Goal: Find specific page/section: Find specific page/section

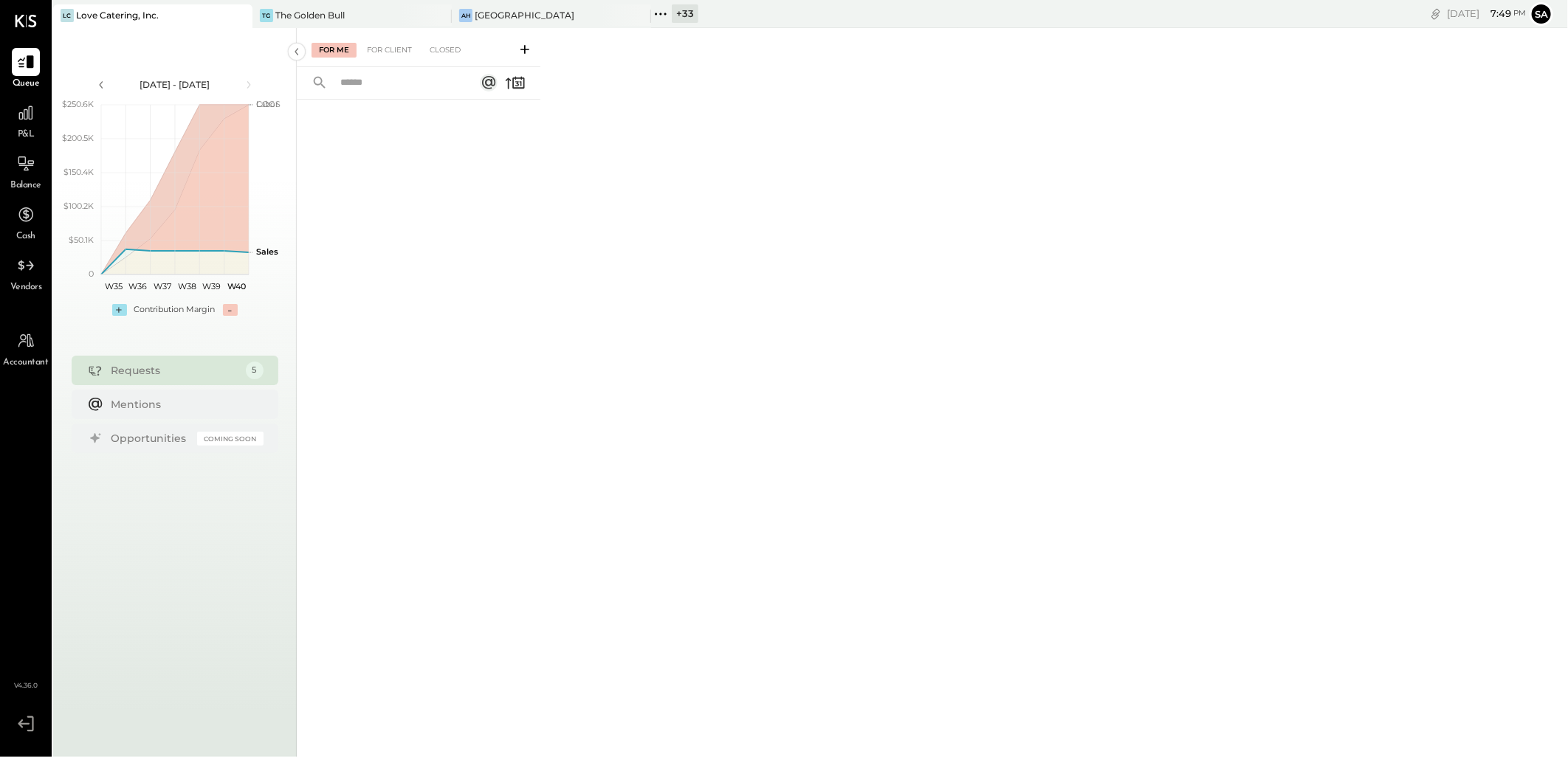
drag, startPoint x: 678, startPoint y: 10, endPoint x: 705, endPoint y: 85, distance: 79.7
click at [678, 10] on div "+ 33" at bounding box center [685, 14] width 27 height 19
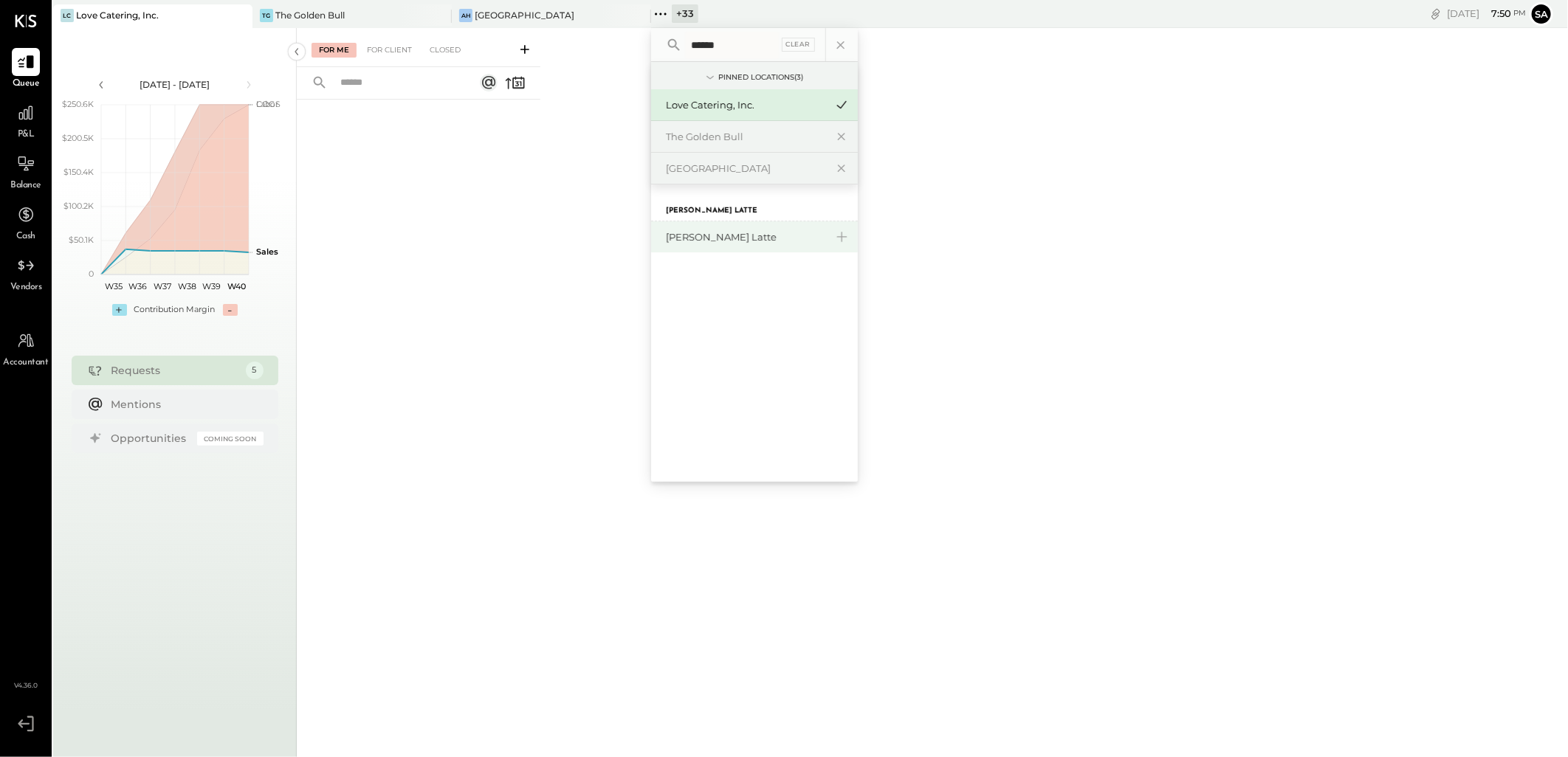
type input "******"
click at [710, 244] on div "[PERSON_NAME] Latte" at bounding box center [754, 237] width 207 height 31
click at [717, 239] on div "[PERSON_NAME] Latte" at bounding box center [746, 237] width 160 height 14
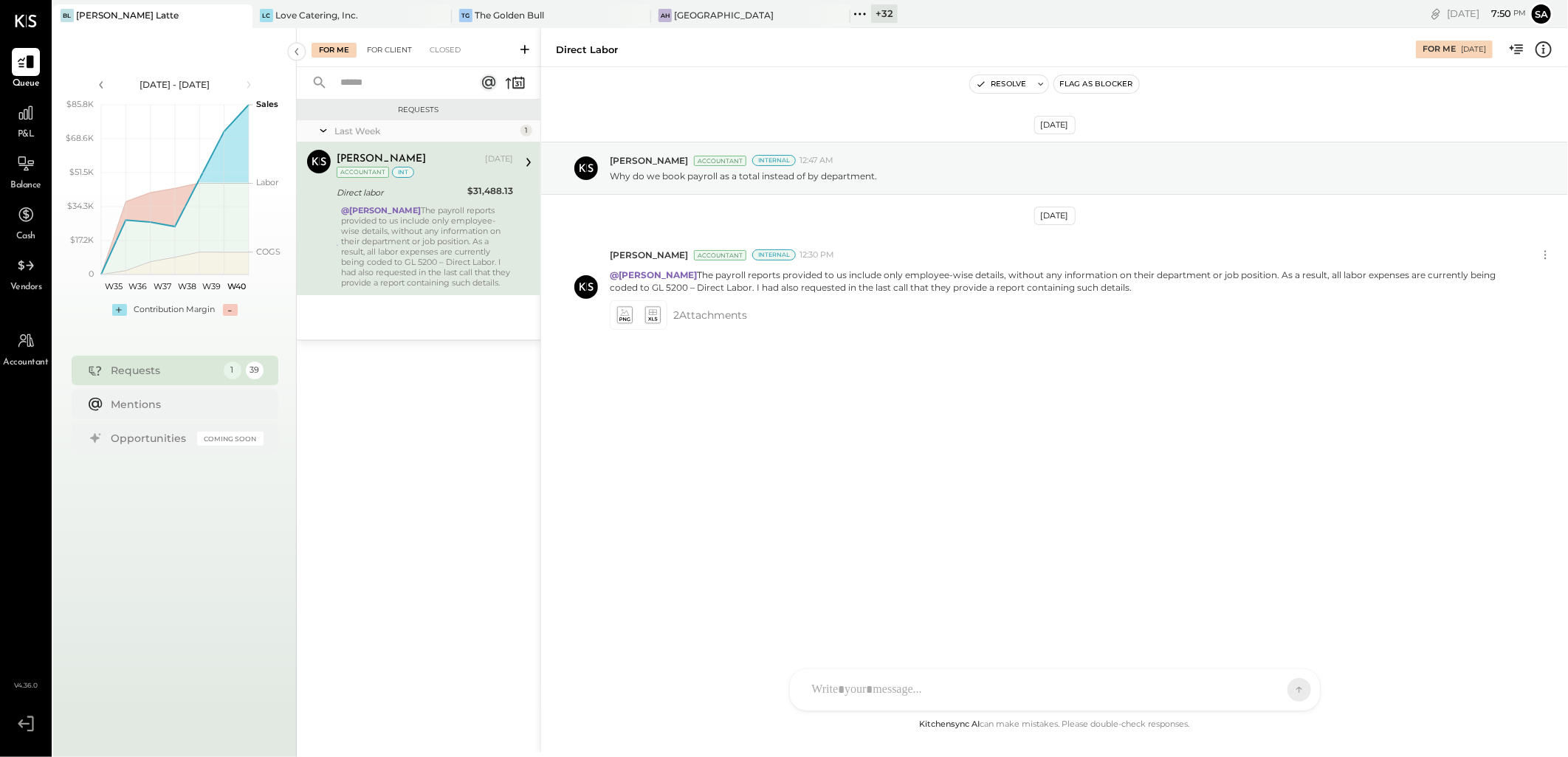
click at [395, 49] on div "For Client" at bounding box center [389, 50] width 59 height 15
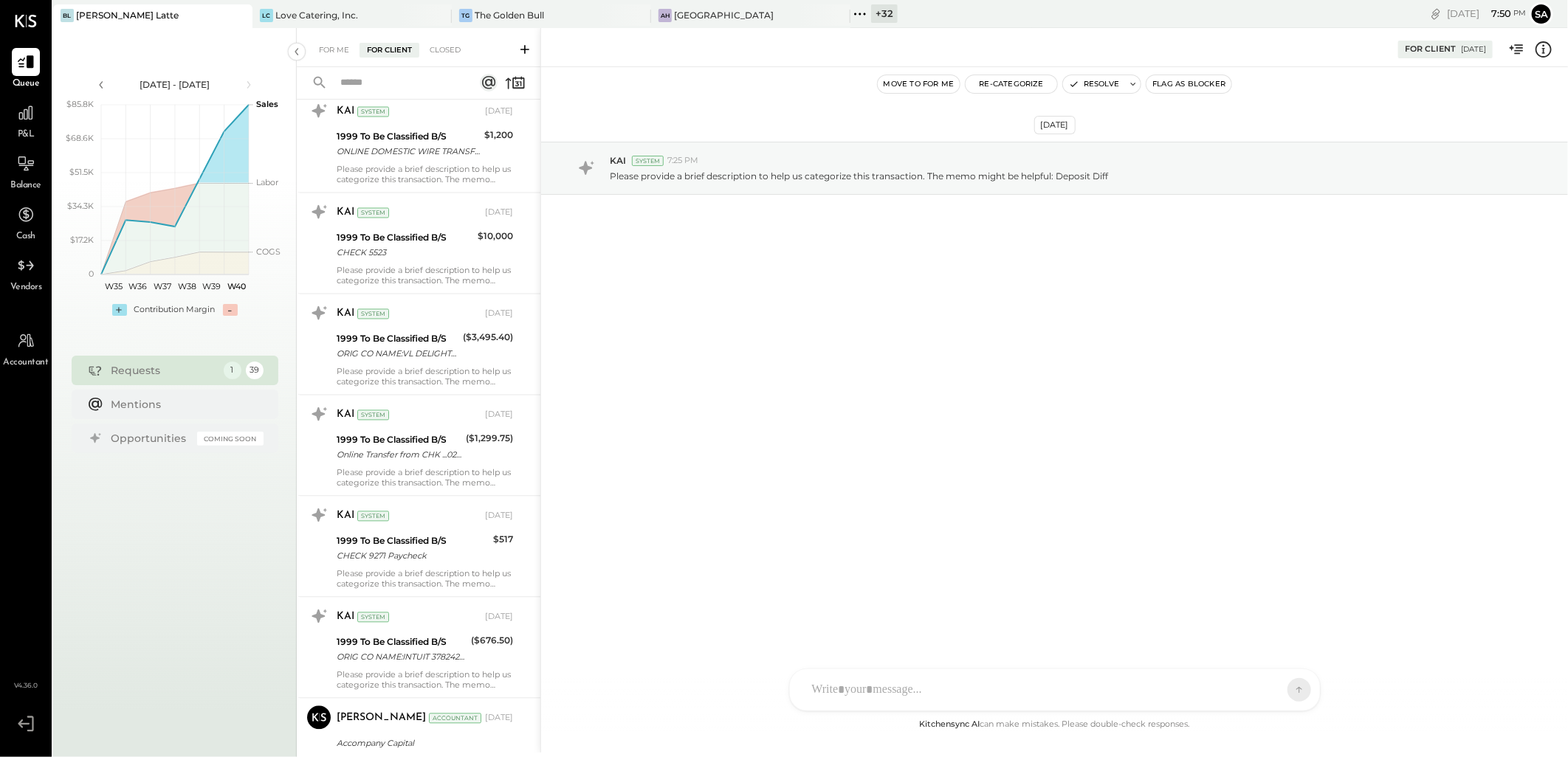
scroll to position [1803, 0]
